Goal: Information Seeking & Learning: Learn about a topic

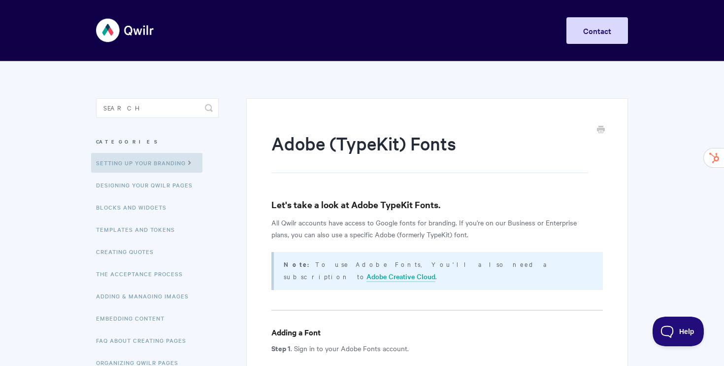
click at [130, 32] on img at bounding box center [125, 30] width 59 height 37
